Goal: Download file/media

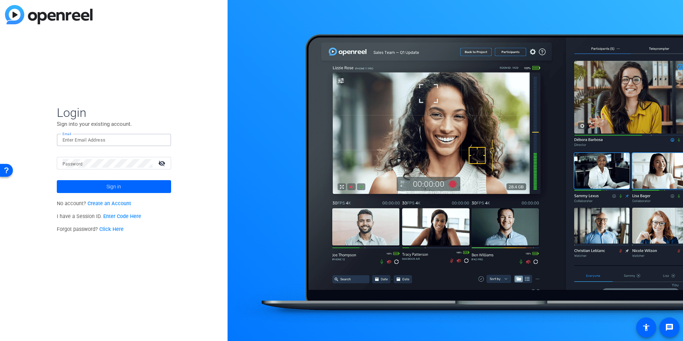
click at [108, 141] on input "Email" at bounding box center [113, 140] width 103 height 9
click at [112, 192] on span "Sign in" at bounding box center [113, 186] width 15 height 18
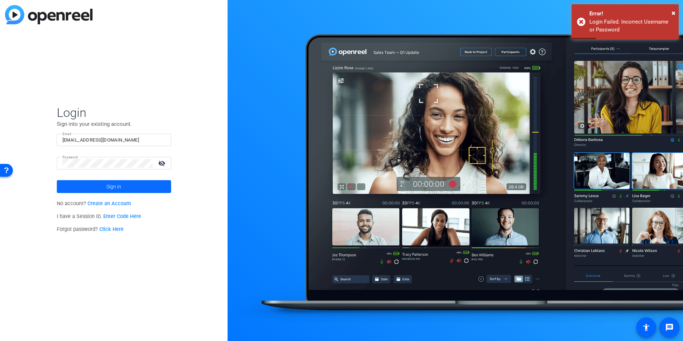
click at [109, 190] on span "Sign in" at bounding box center [113, 186] width 15 height 18
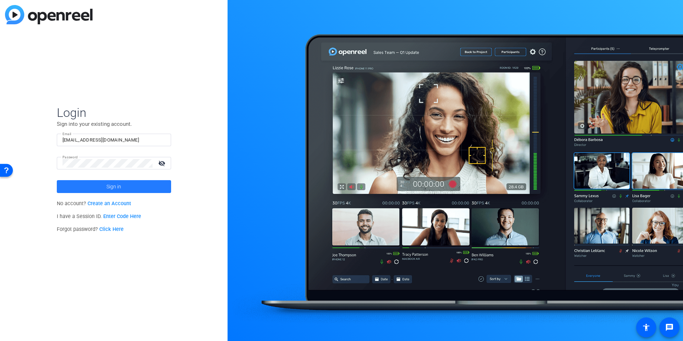
click at [109, 187] on span "Sign in" at bounding box center [113, 186] width 15 height 18
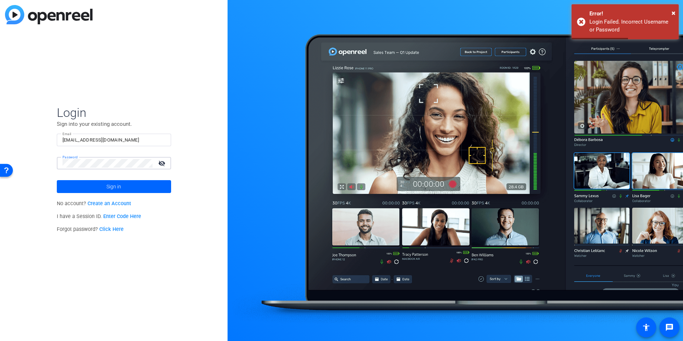
click at [162, 163] on mat-icon "visibility_off" at bounding box center [162, 163] width 17 height 10
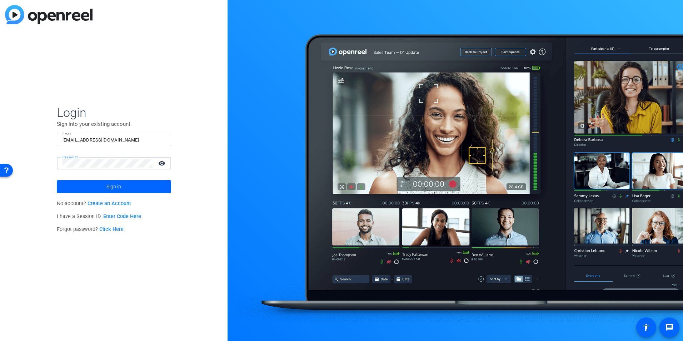
click at [143, 140] on input "[EMAIL_ADDRESS][DOMAIN_NAME]" at bounding box center [113, 140] width 103 height 9
click at [133, 139] on input "[EMAIL_ADDRESS][DOMAIN_NAME]" at bounding box center [113, 140] width 103 height 9
drag, startPoint x: 118, startPoint y: 140, endPoint x: 90, endPoint y: 141, distance: 28.2
click at [90, 141] on input "[EMAIL_ADDRESS][DOMAIN_NAME]" at bounding box center [113, 140] width 103 height 9
type input "[EMAIL_ADDRESS][DOMAIN_NAME]"
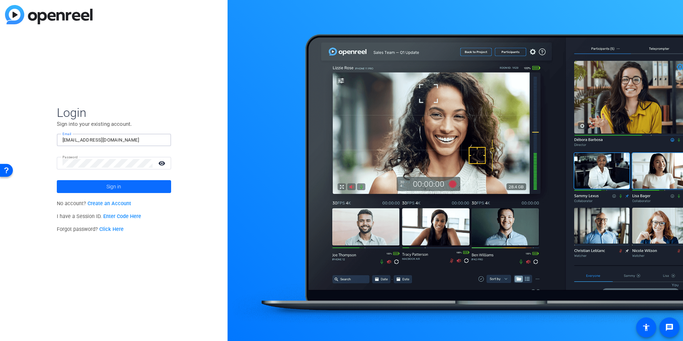
click at [110, 190] on span "Sign in" at bounding box center [113, 186] width 15 height 18
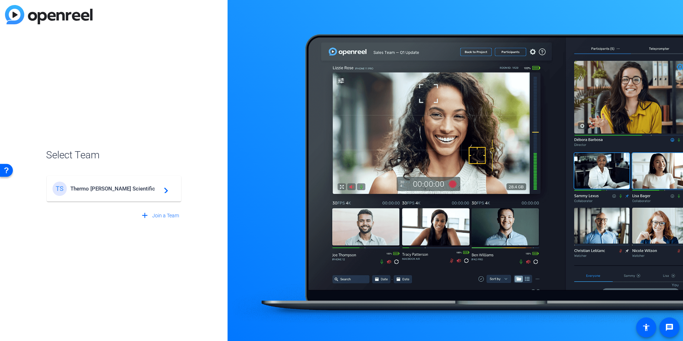
click at [115, 200] on mat-card-content "TS Thermo [PERSON_NAME] Scientific navigate_next" at bounding box center [114, 189] width 134 height 26
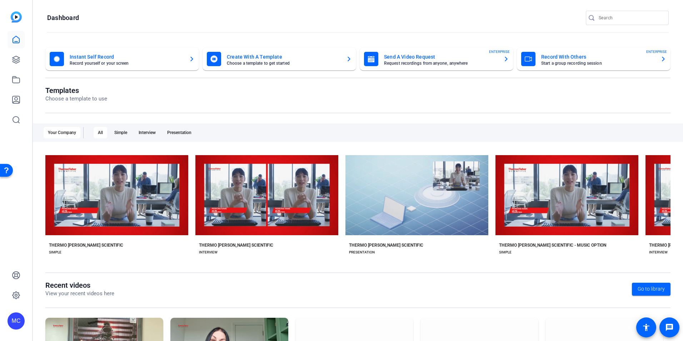
scroll to position [81, 0]
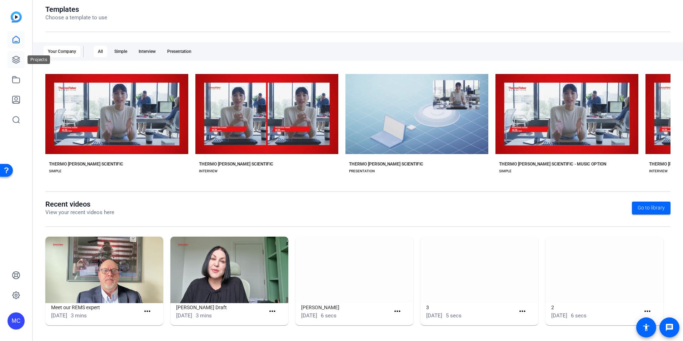
click at [17, 63] on icon at bounding box center [16, 59] width 9 height 9
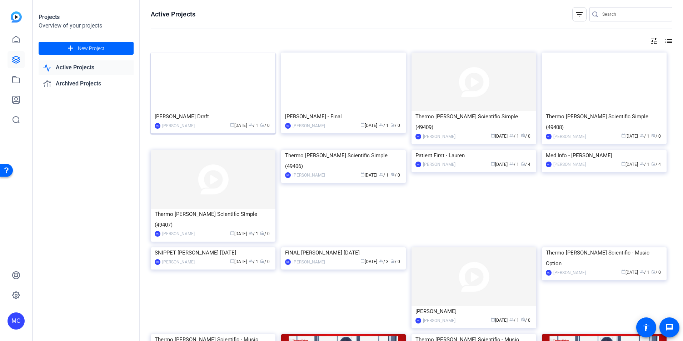
click at [202, 103] on img at bounding box center [213, 81] width 125 height 59
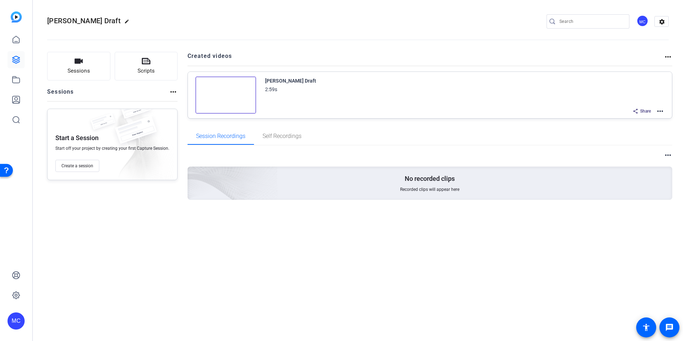
click at [658, 110] on mat-icon "more_horiz" at bounding box center [659, 111] width 9 height 9
click at [556, 107] on div at bounding box center [341, 170] width 683 height 341
click at [645, 112] on span "Share" at bounding box center [645, 111] width 11 height 6
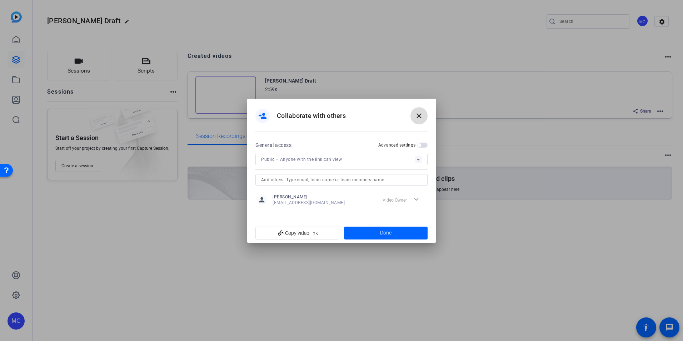
click at [417, 116] on mat-icon "close" at bounding box center [418, 115] width 9 height 9
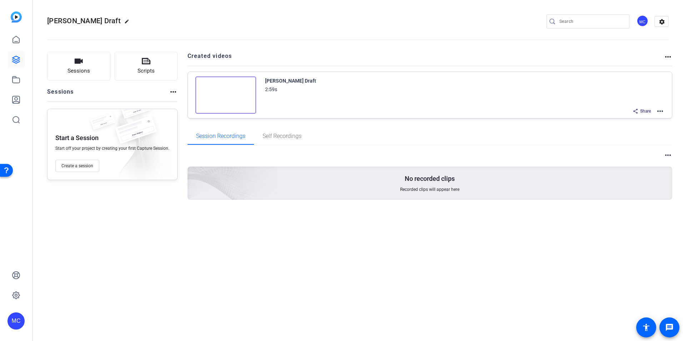
click at [657, 112] on mat-icon "more_horiz" at bounding box center [659, 111] width 9 height 9
click at [641, 164] on span "Download Video" at bounding box center [634, 164] width 50 height 9
